Goal: Information Seeking & Learning: Learn about a topic

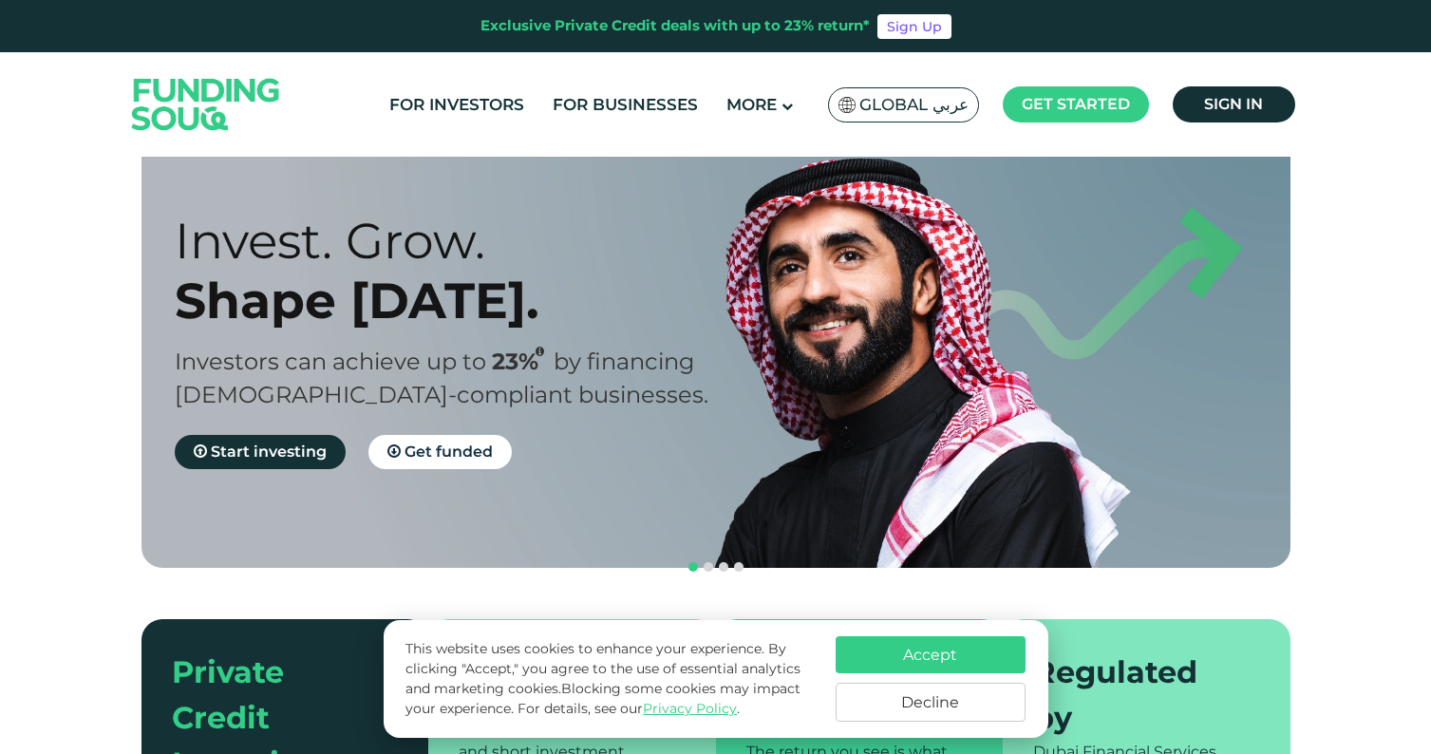
scroll to position [66, 0]
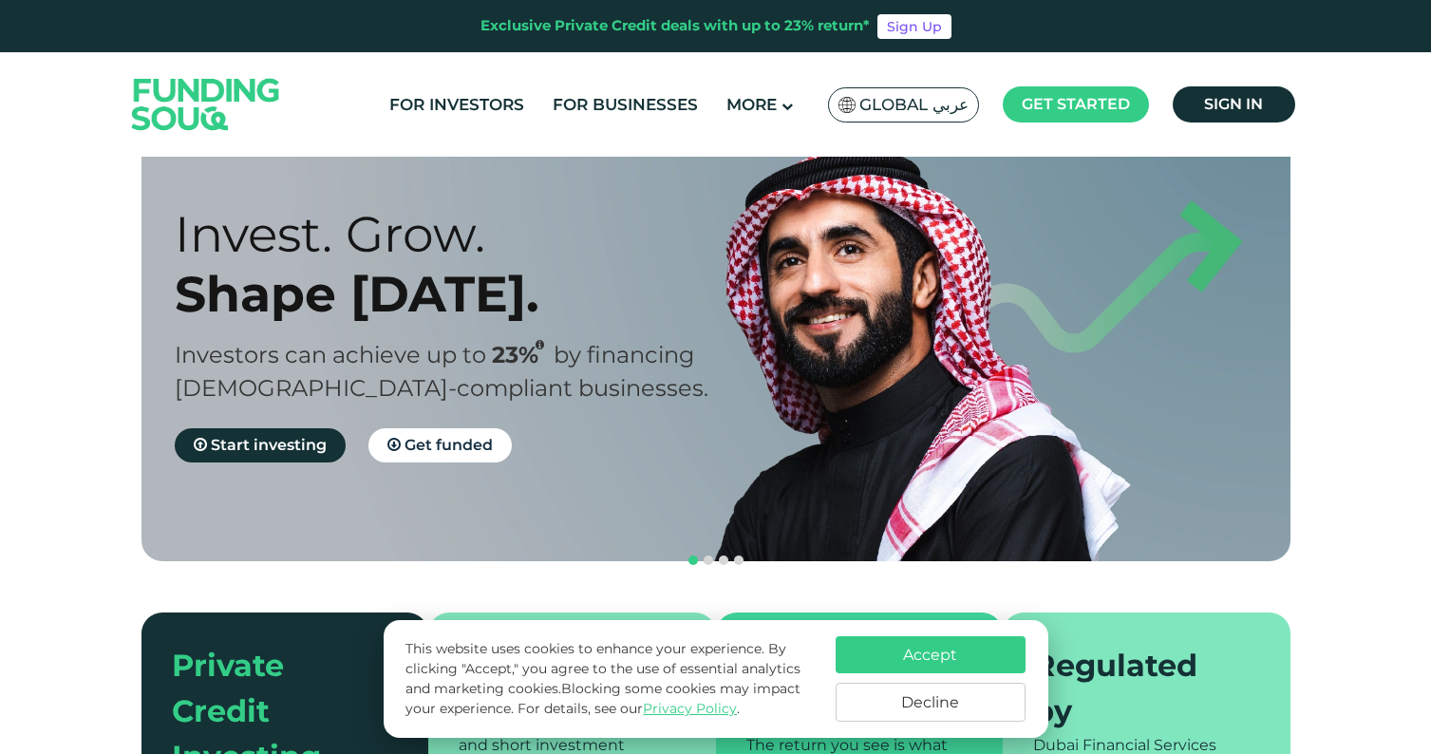
click at [891, 655] on button "Accept" at bounding box center [931, 654] width 190 height 37
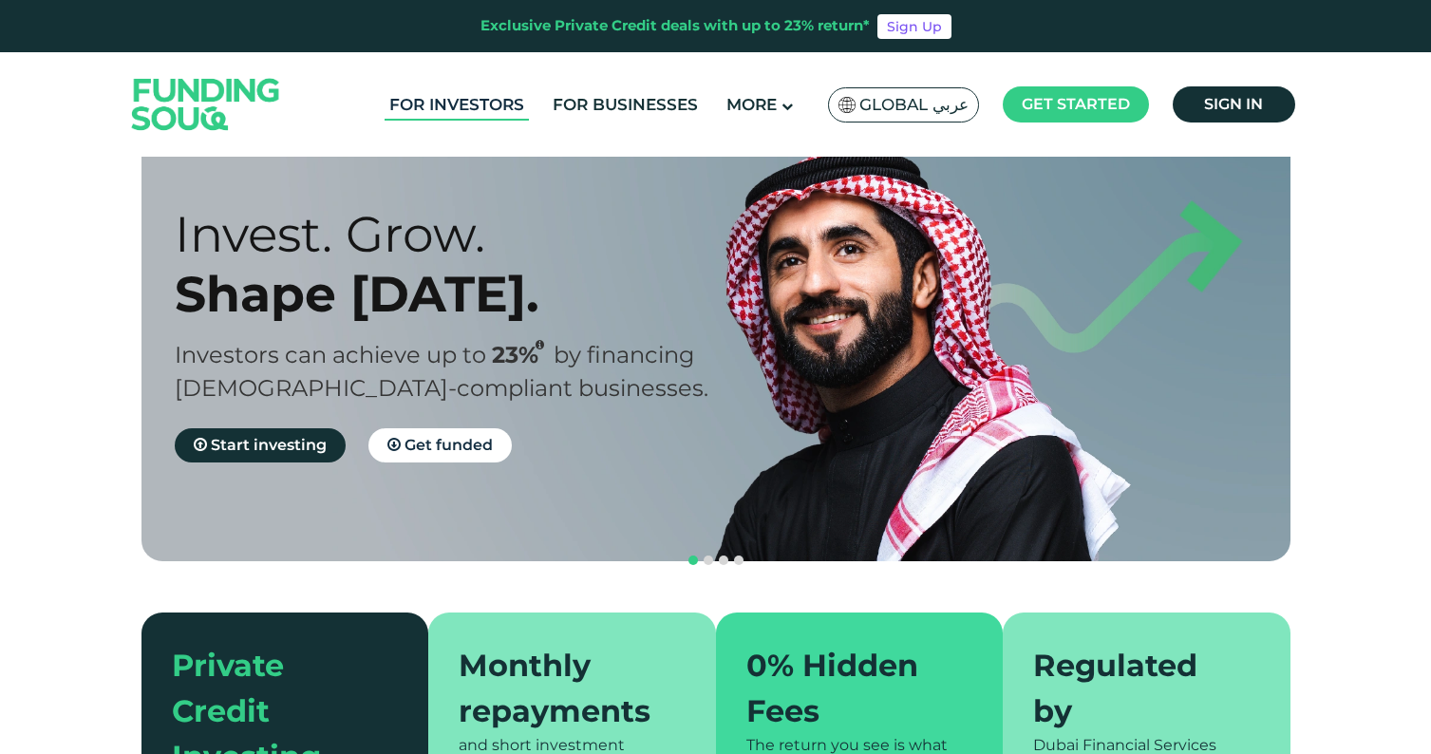
click at [487, 111] on link "For Investors" at bounding box center [457, 104] width 144 height 31
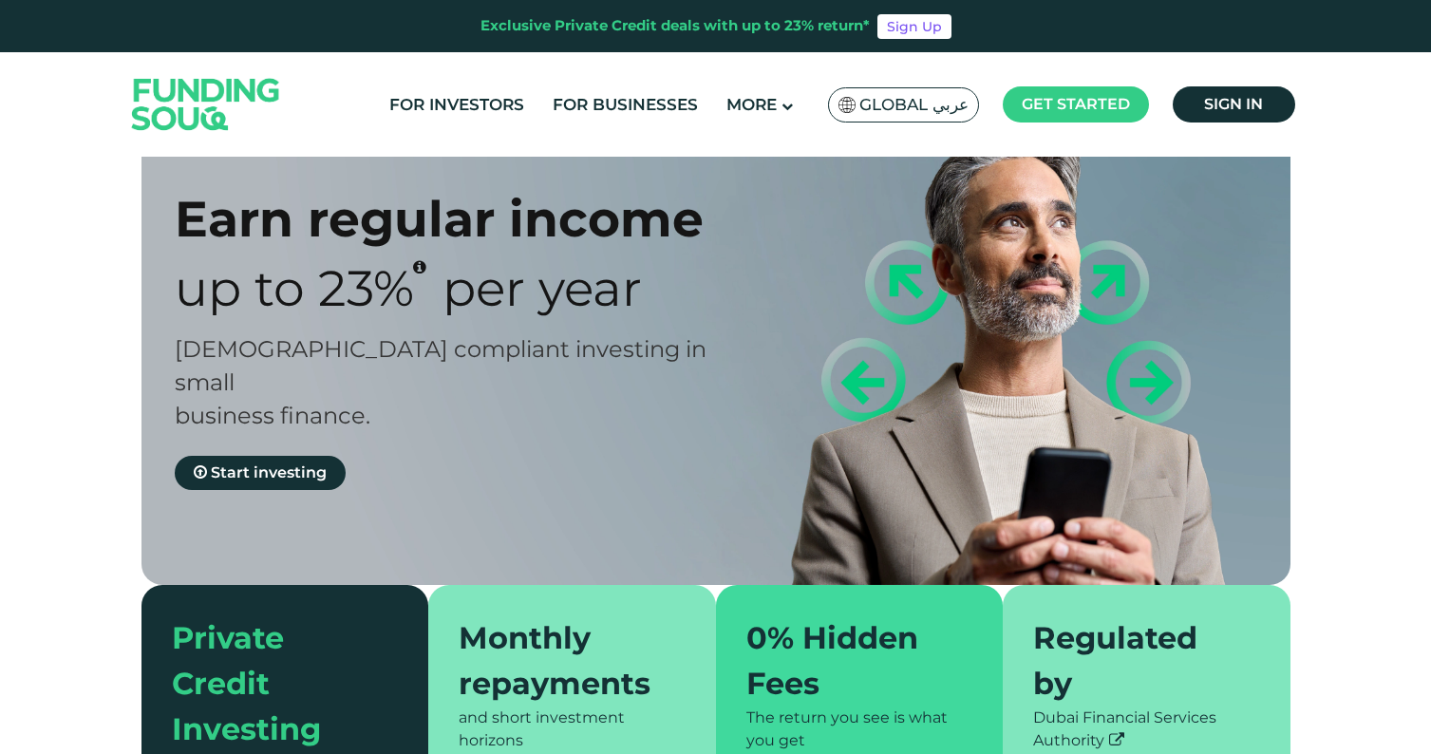
type tc-range-slider "4"
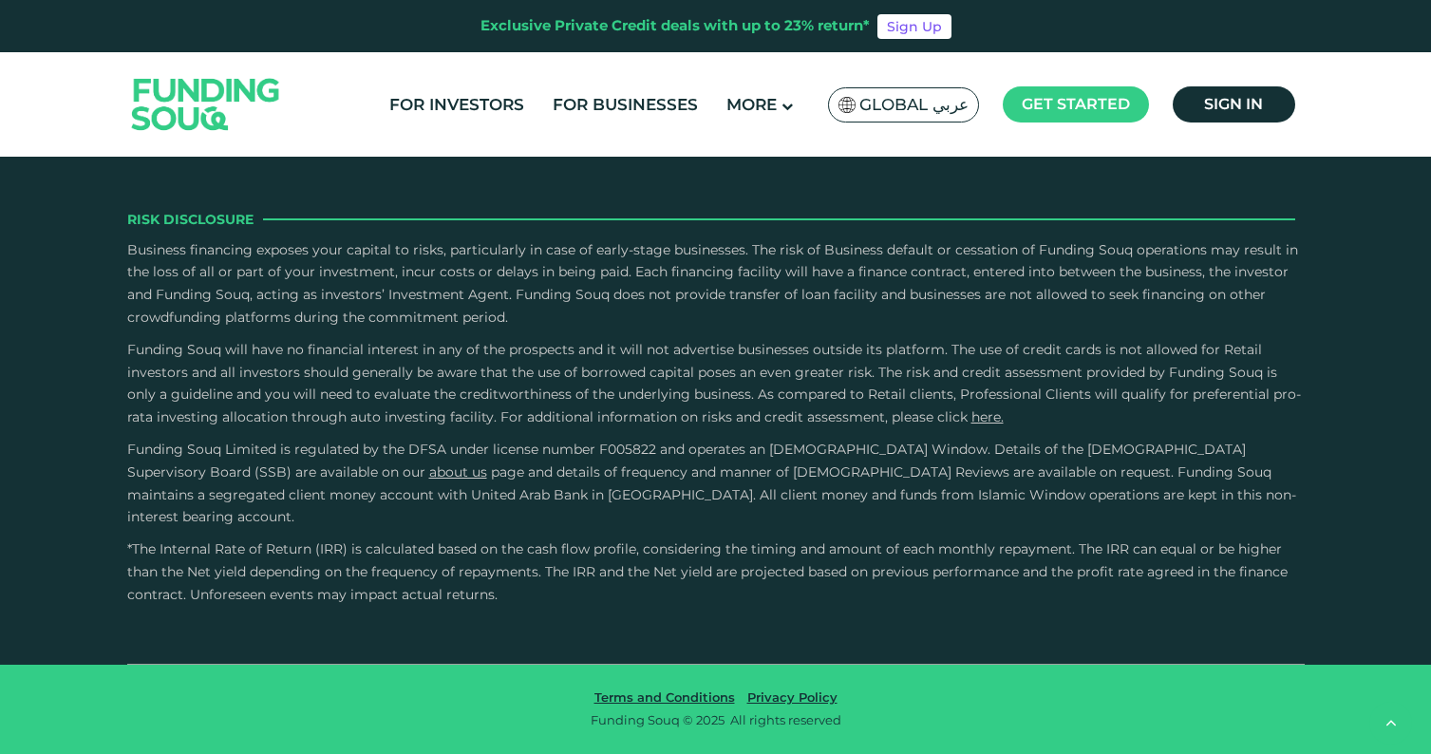
scroll to position [3128, 0]
click at [592, 115] on link "For Businesses" at bounding box center [625, 104] width 155 height 31
click at [268, 97] on img at bounding box center [206, 104] width 186 height 96
type tc-range-slider "4"
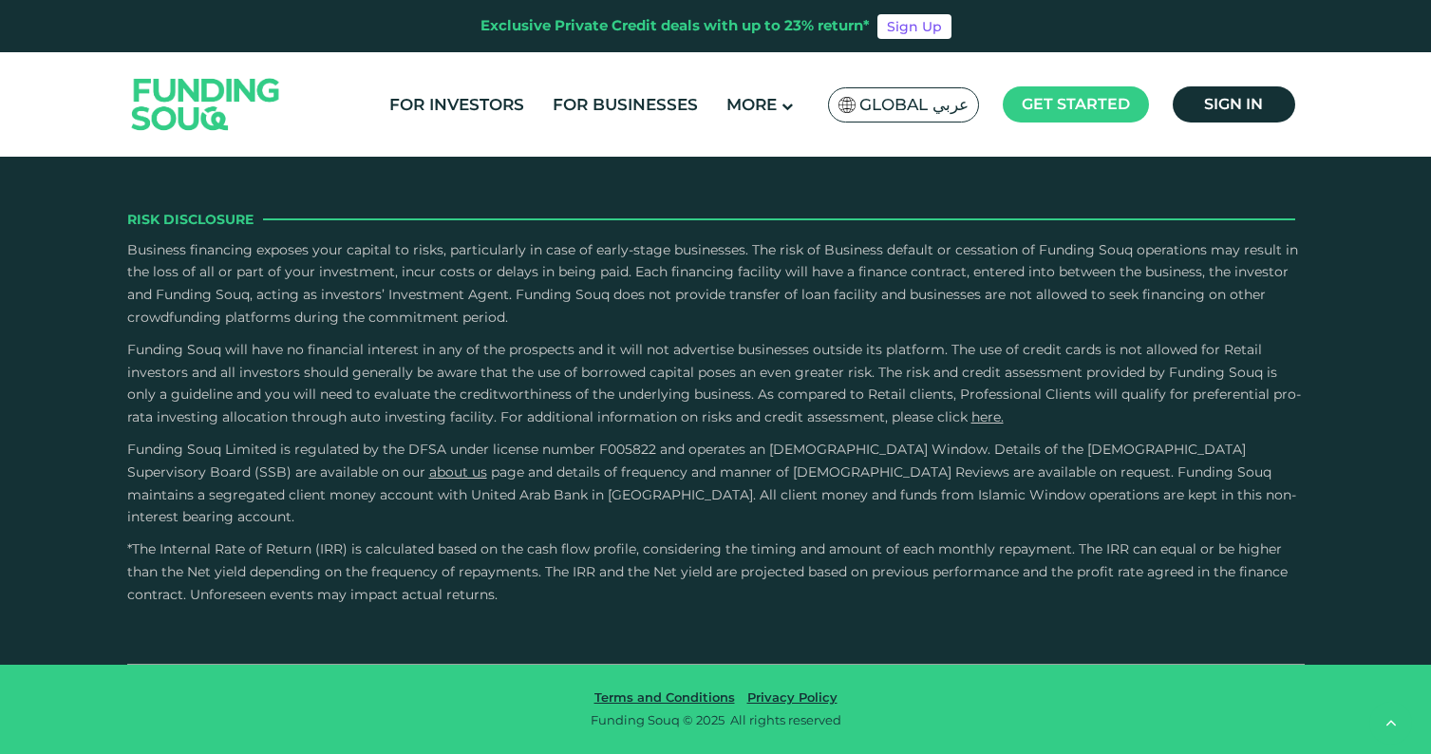
scroll to position [3943, 0]
